Goal: Find contact information: Find contact information

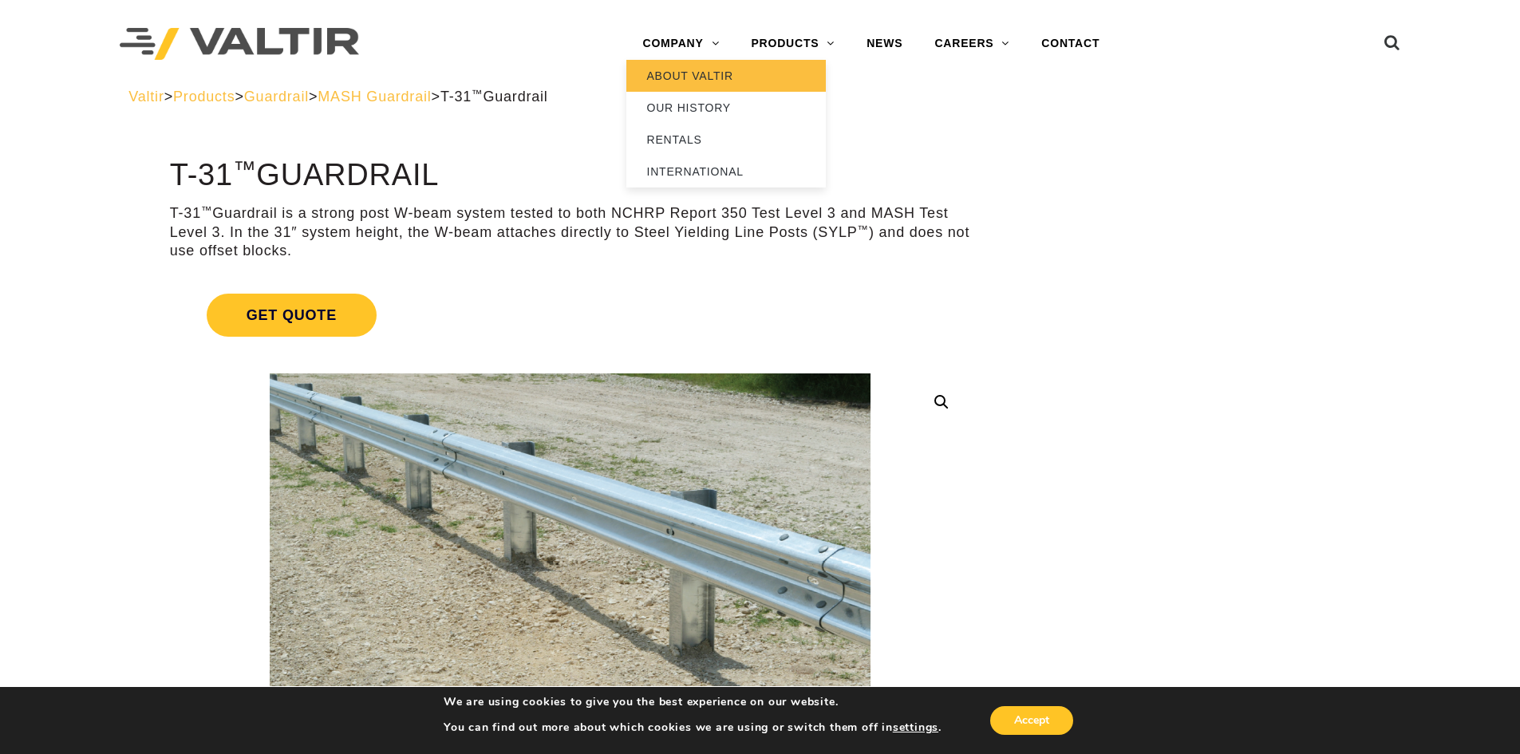
click at [678, 89] on link "ABOUT VALTIR" at bounding box center [725, 76] width 199 height 32
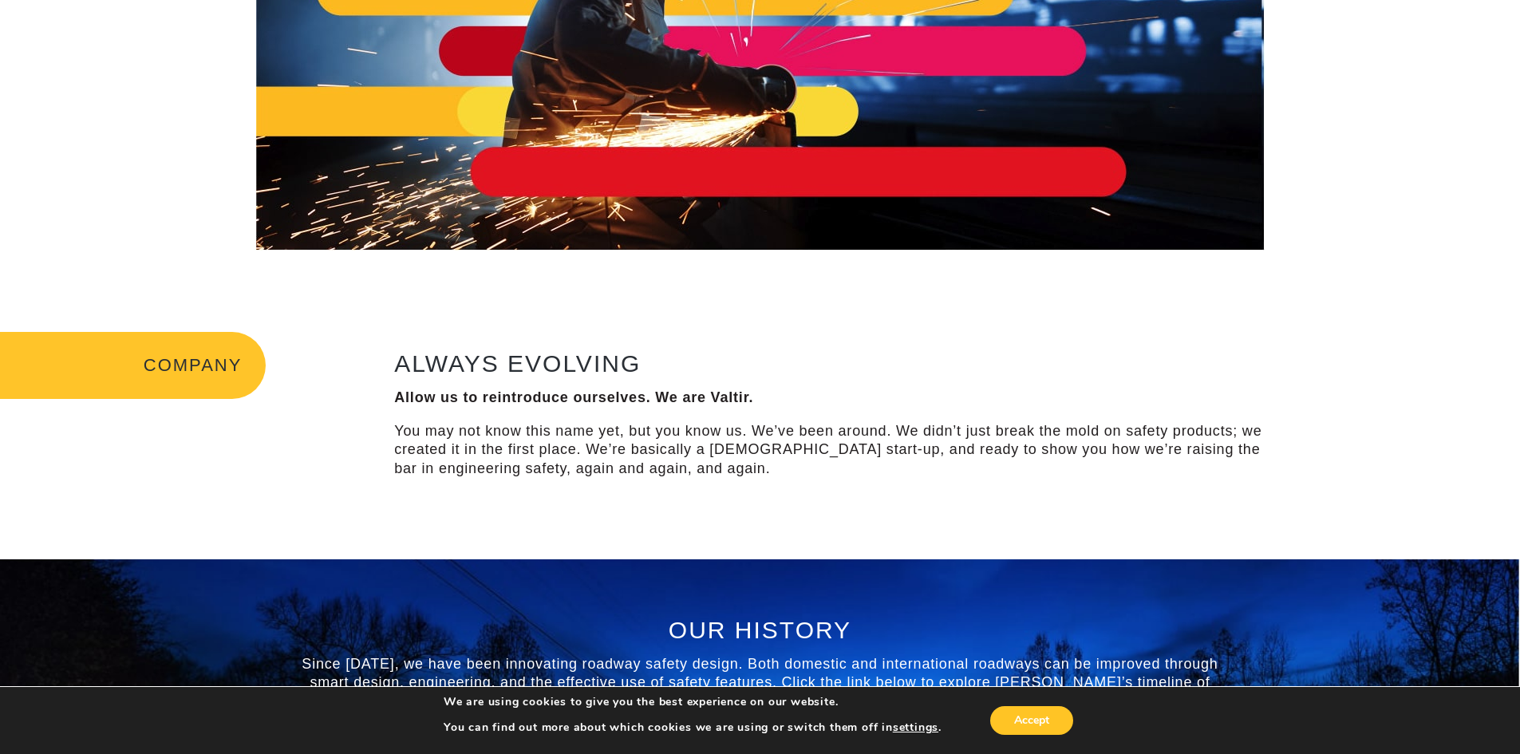
scroll to position [243, 0]
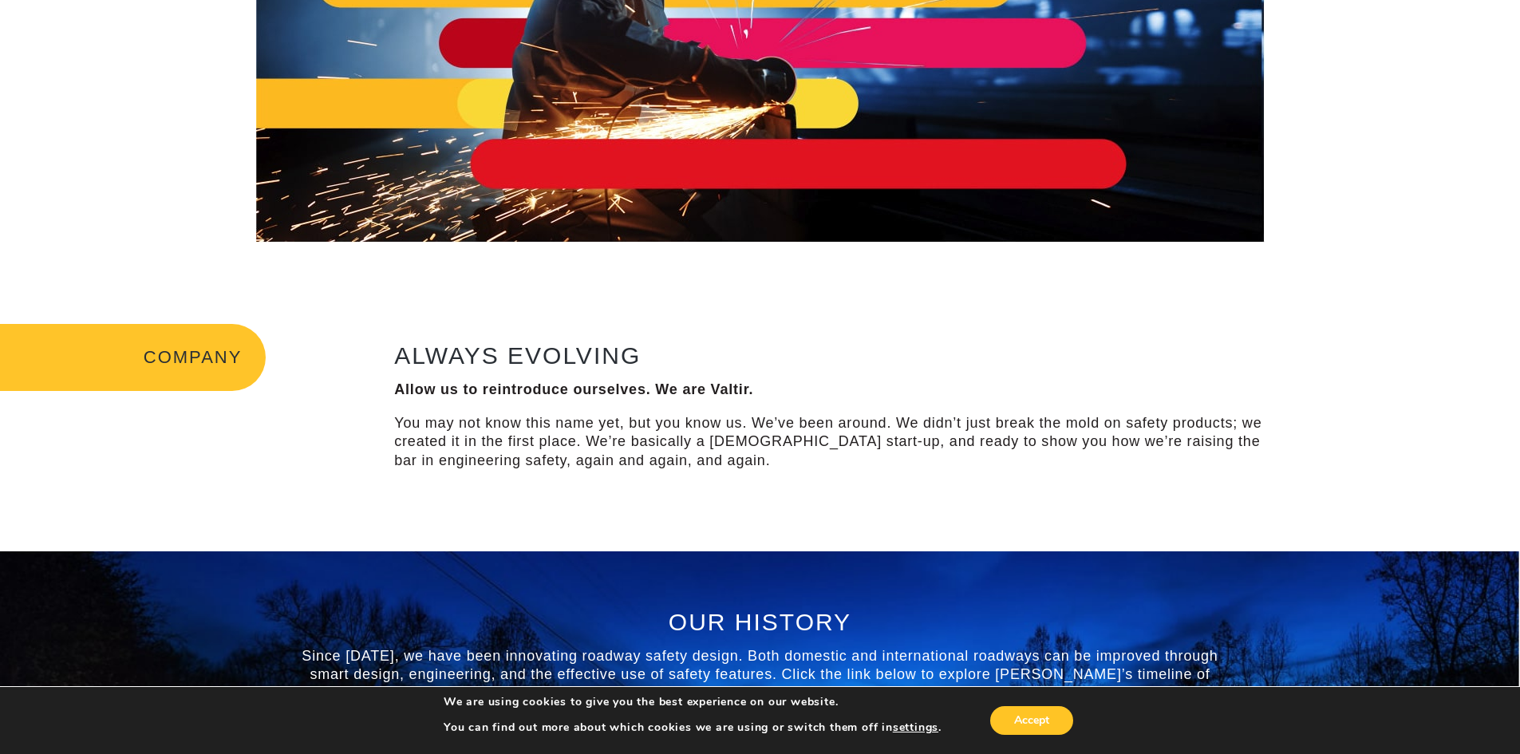
click at [678, 89] on img at bounding box center [760, 43] width 1008 height 398
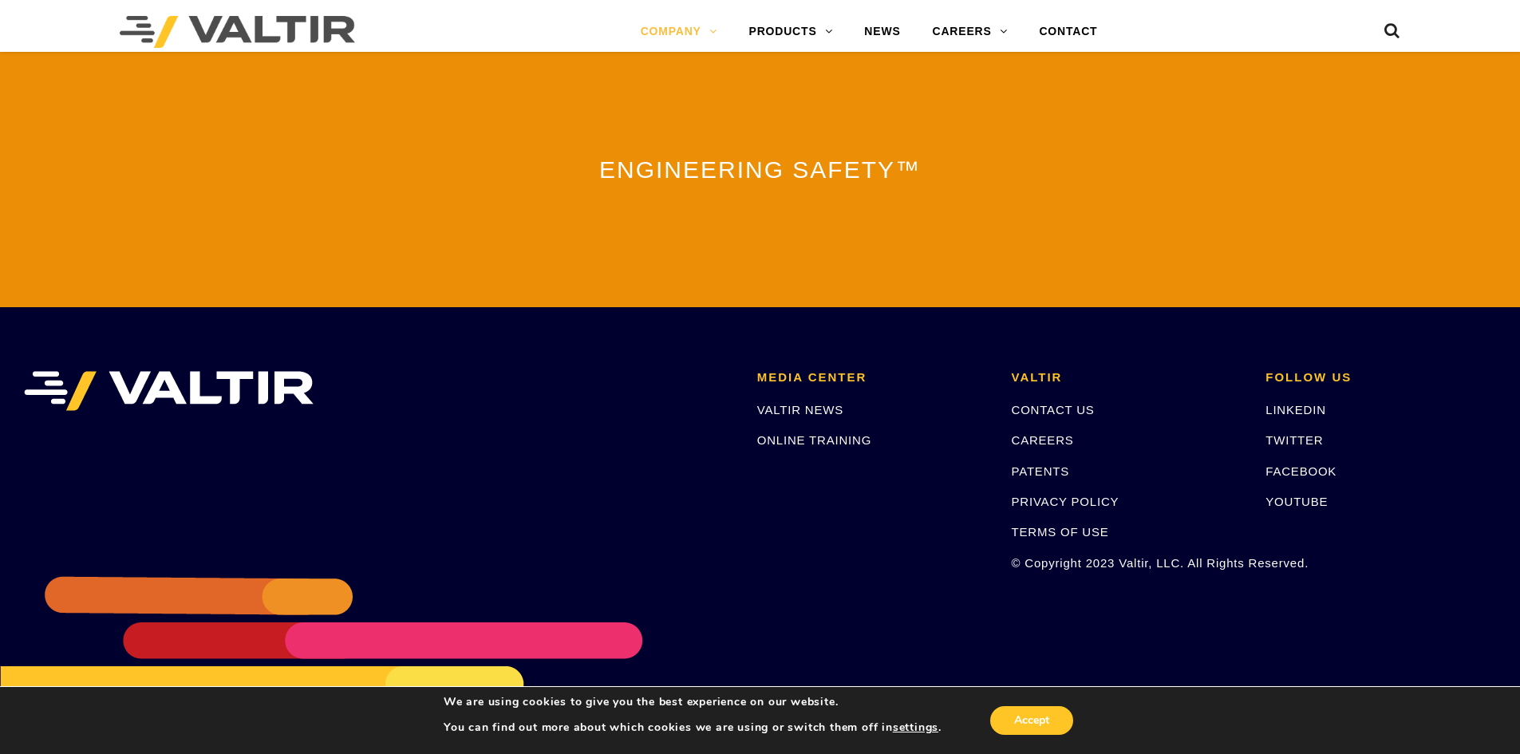
scroll to position [3507, 0]
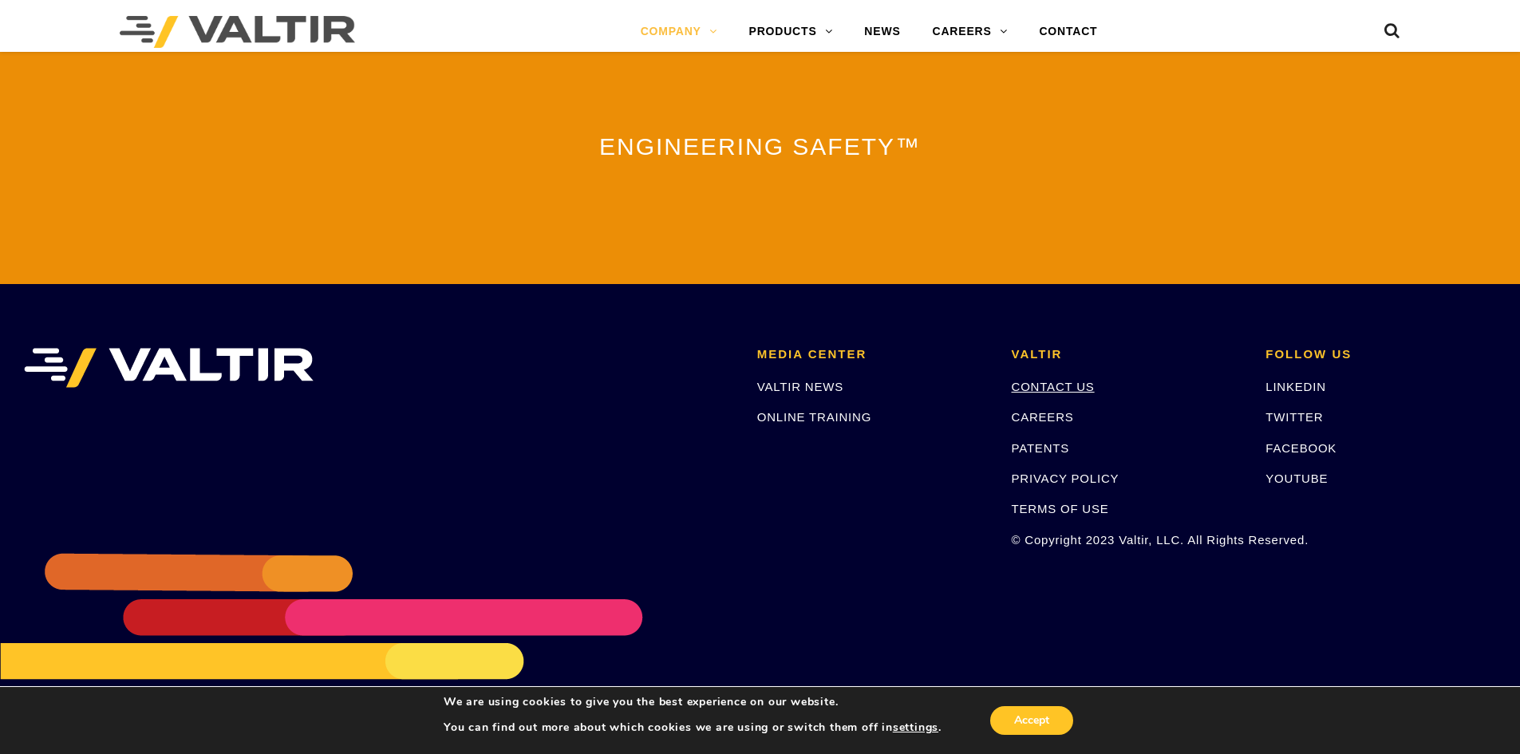
click at [1076, 380] on link "CONTACT US" at bounding box center [1053, 387] width 83 height 14
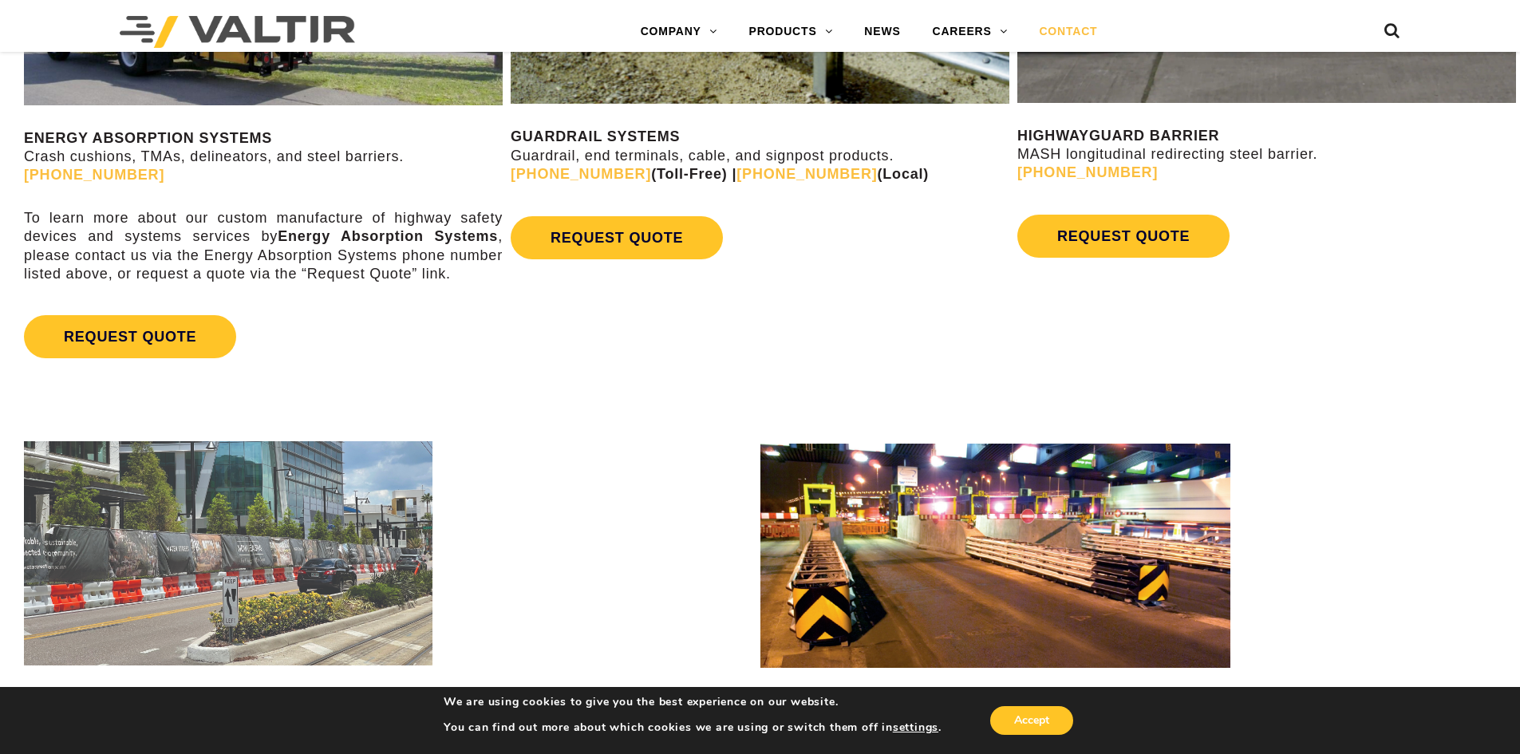
scroll to position [1130, 0]
